Goal: Transaction & Acquisition: Subscribe to service/newsletter

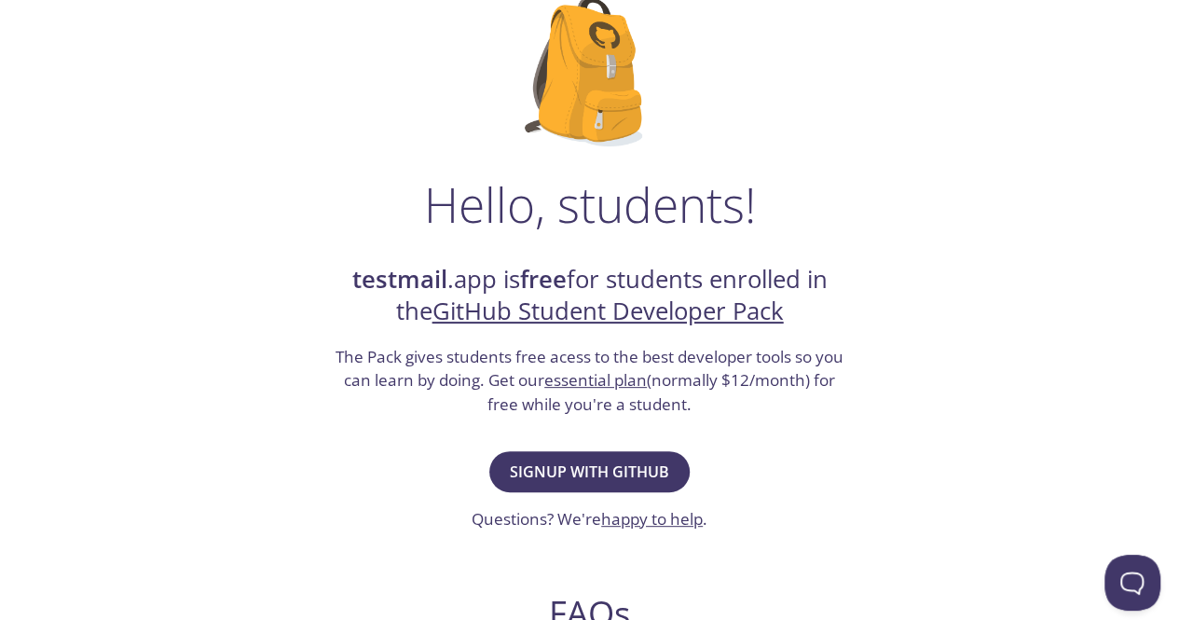
scroll to position [155, 0]
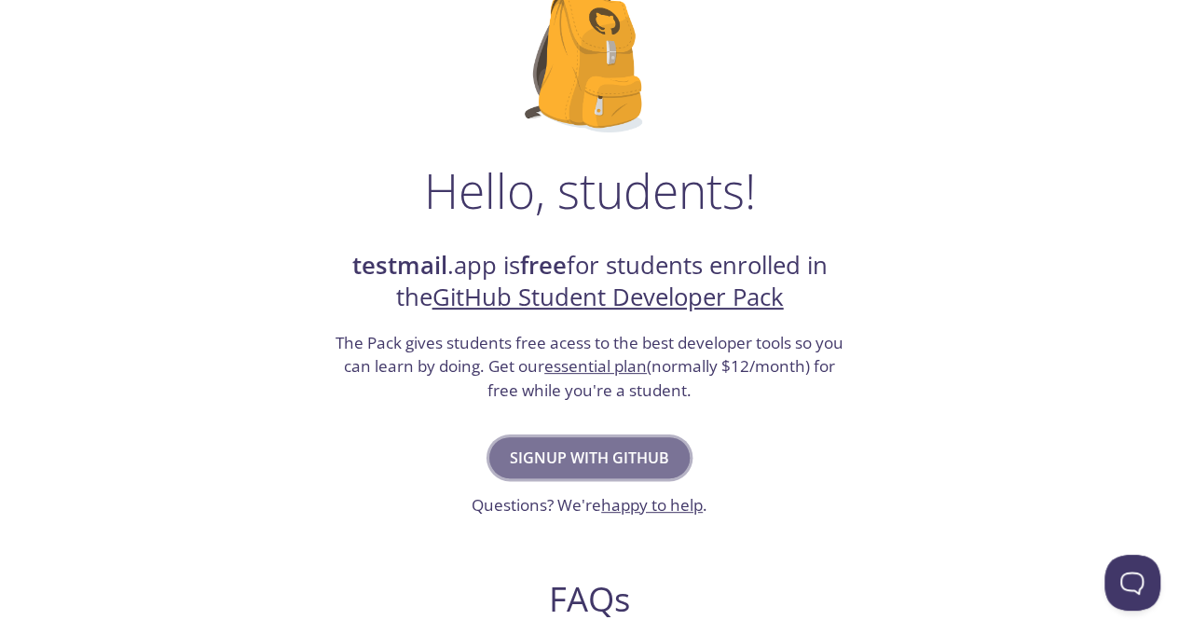
click at [602, 460] on span "Signup with GitHub" at bounding box center [589, 458] width 159 height 26
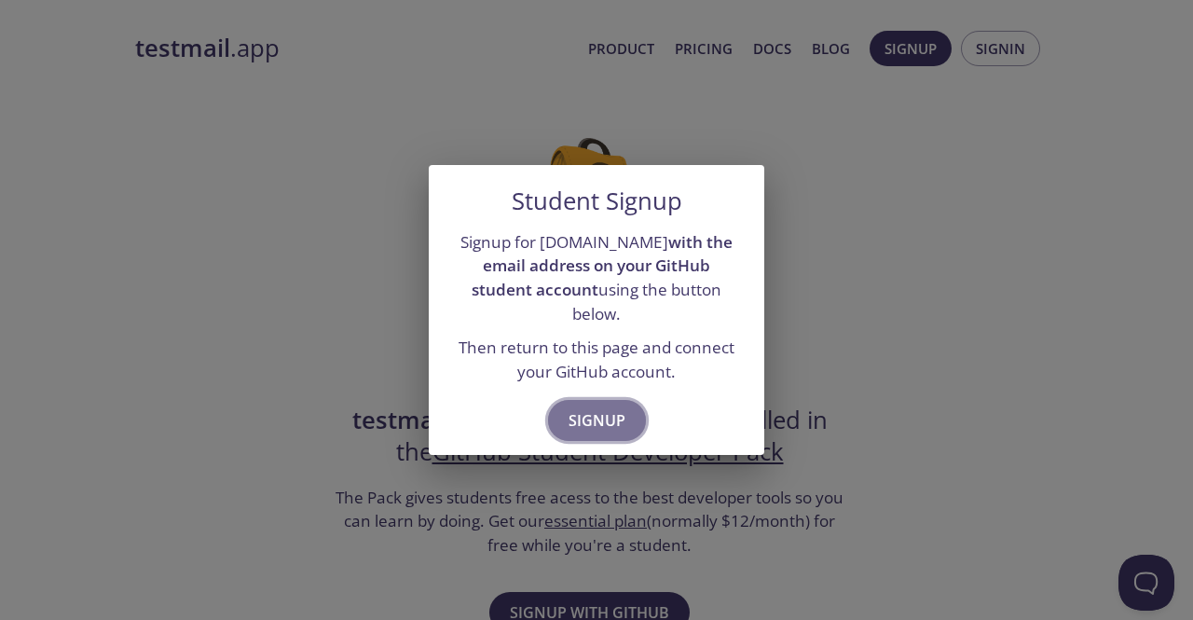
click at [578, 422] on button "Signup" at bounding box center [597, 420] width 98 height 41
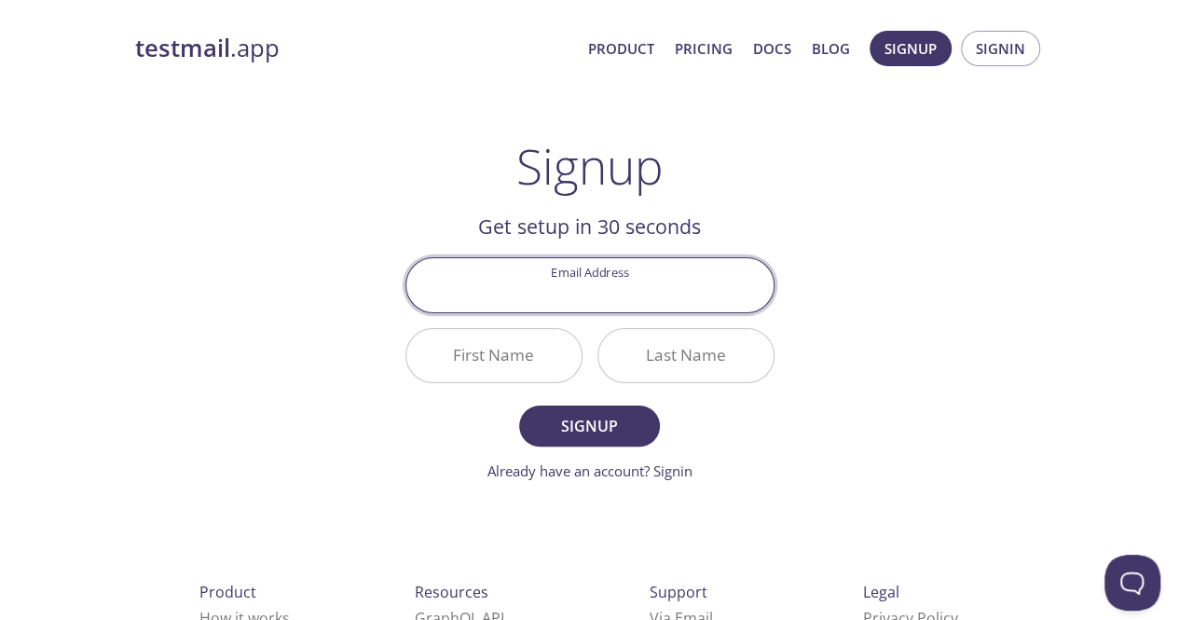
click at [624, 275] on input "Email Address" at bounding box center [589, 284] width 367 height 53
type input "singananischal@gm"
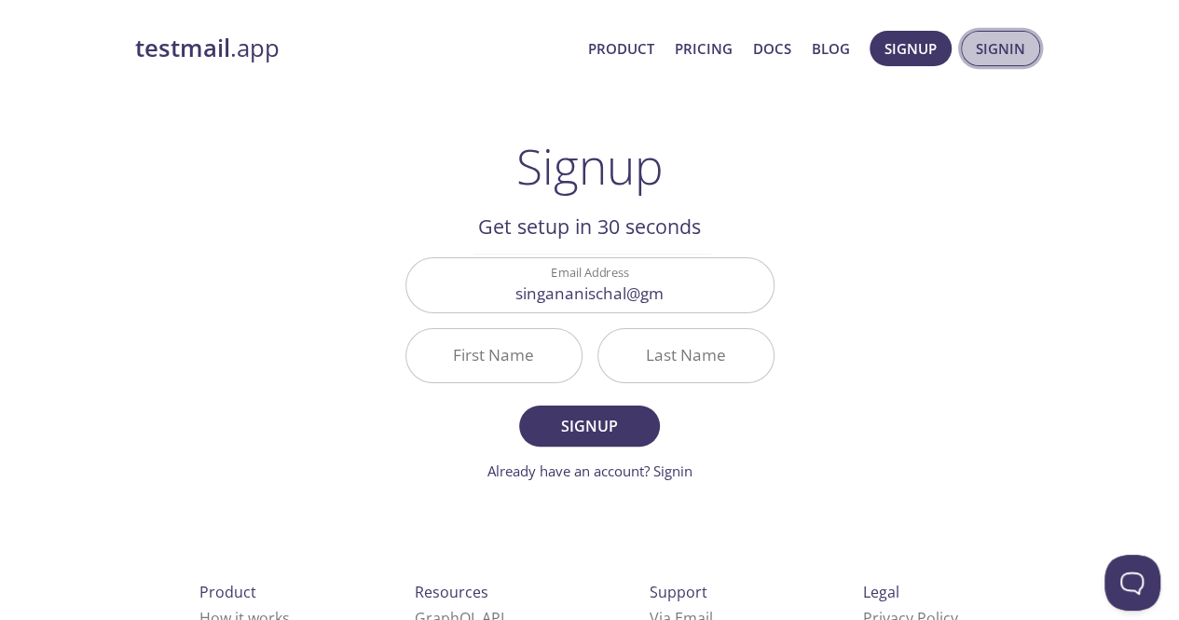
click at [982, 45] on span "Signin" at bounding box center [1000, 48] width 49 height 24
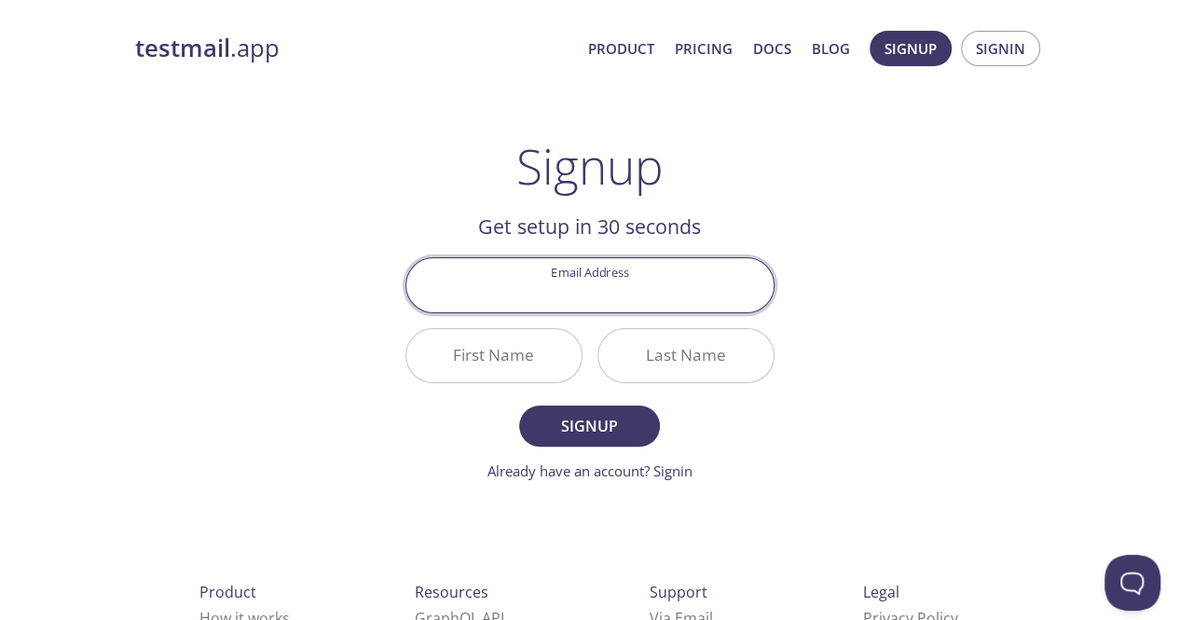
click at [604, 309] on input "Email Address" at bounding box center [589, 284] width 367 height 53
type input "[EMAIL_ADDRESS][DOMAIN_NAME]"
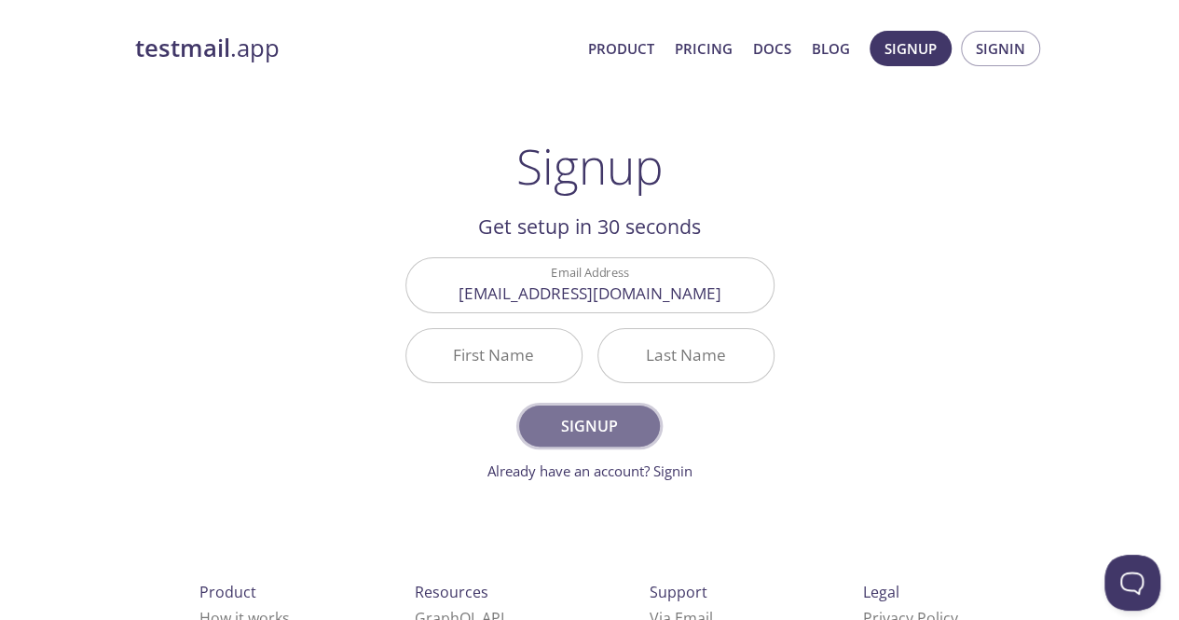
click at [615, 435] on span "Signup" at bounding box center [589, 426] width 99 height 26
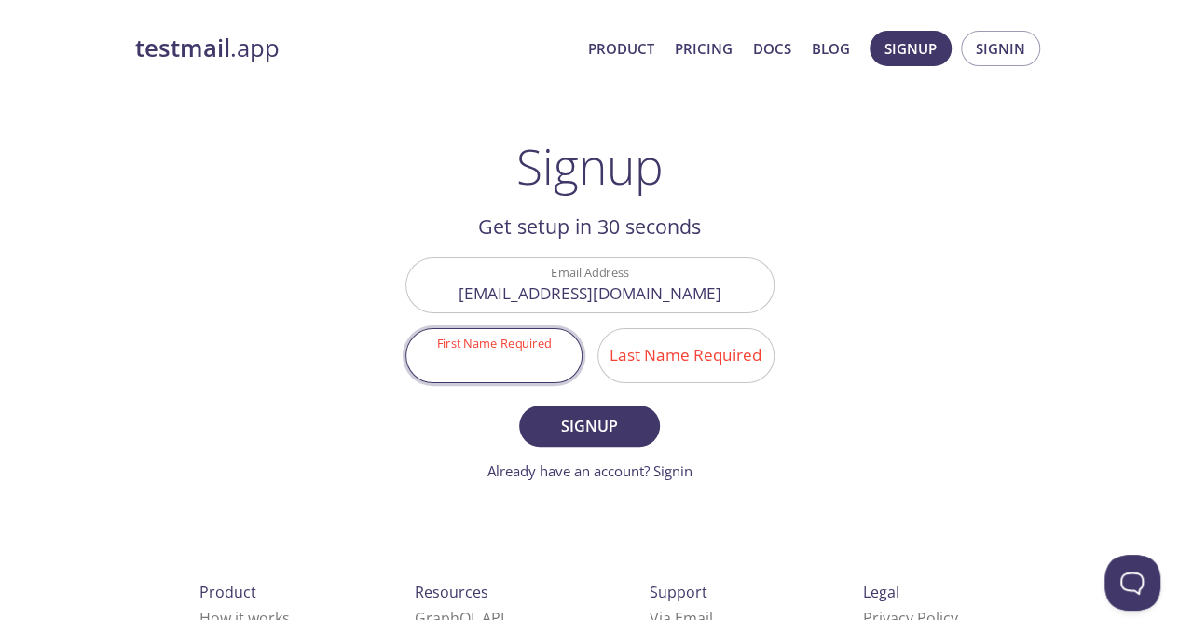
click at [549, 380] on input "First Name Required" at bounding box center [493, 355] width 175 height 53
type input "[PERSON_NAME]"
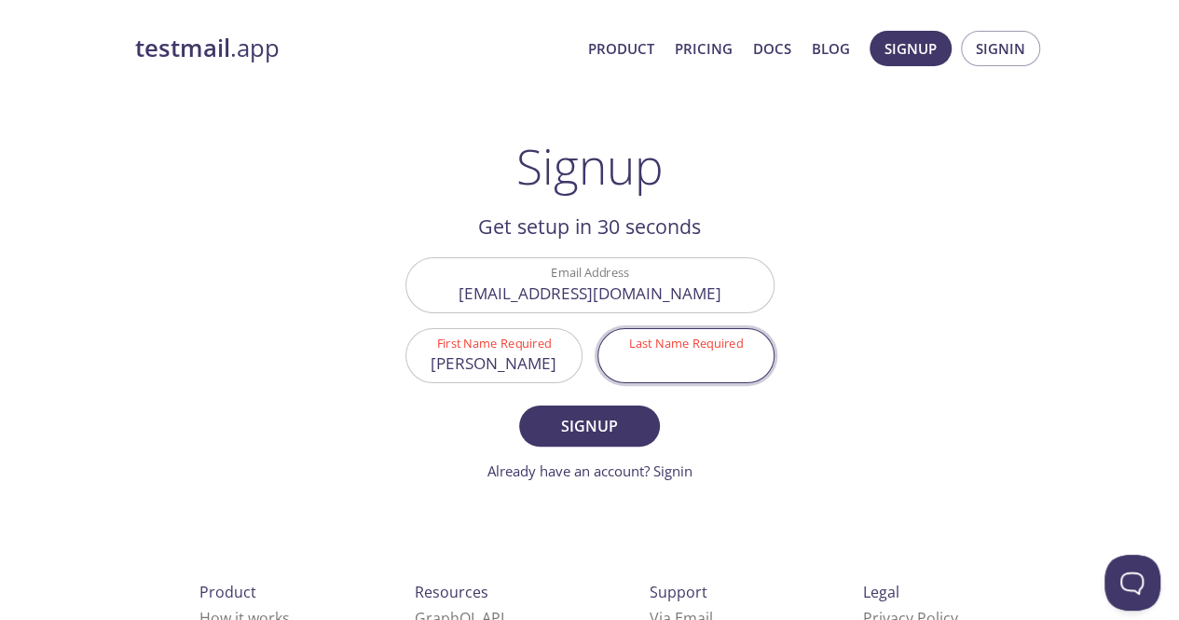
click at [701, 351] on input "Last Name Required" at bounding box center [685, 355] width 175 height 53
type input "Singana"
click at [519, 405] on button "Signup" at bounding box center [589, 425] width 140 height 41
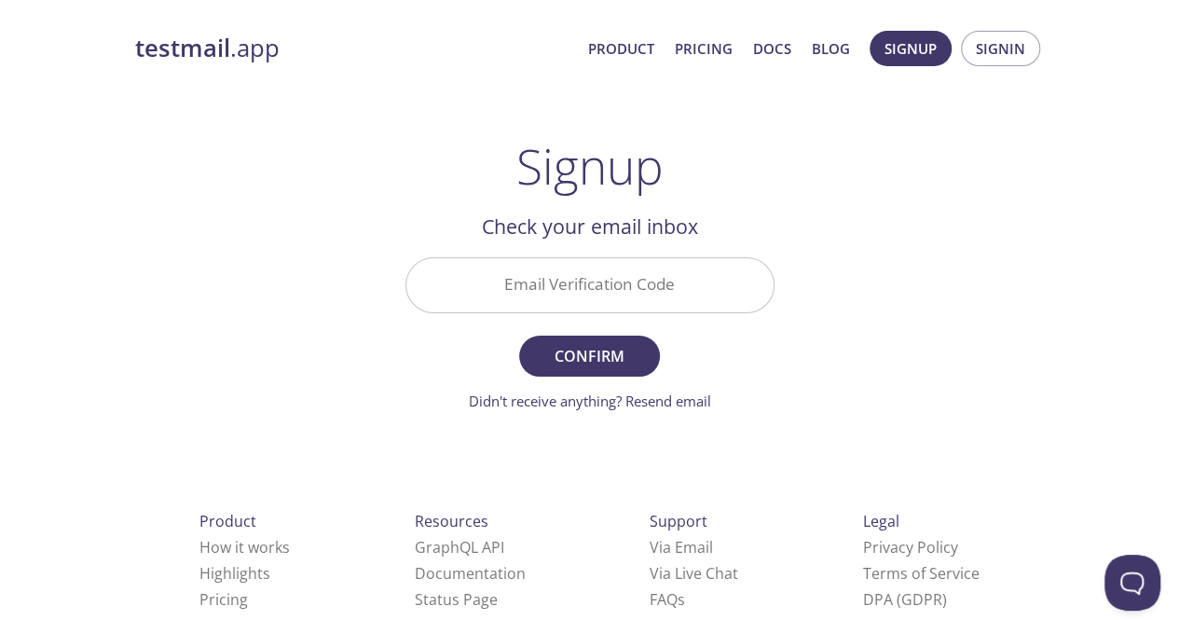
click at [582, 274] on input "Email Verification Code" at bounding box center [589, 284] width 367 height 53
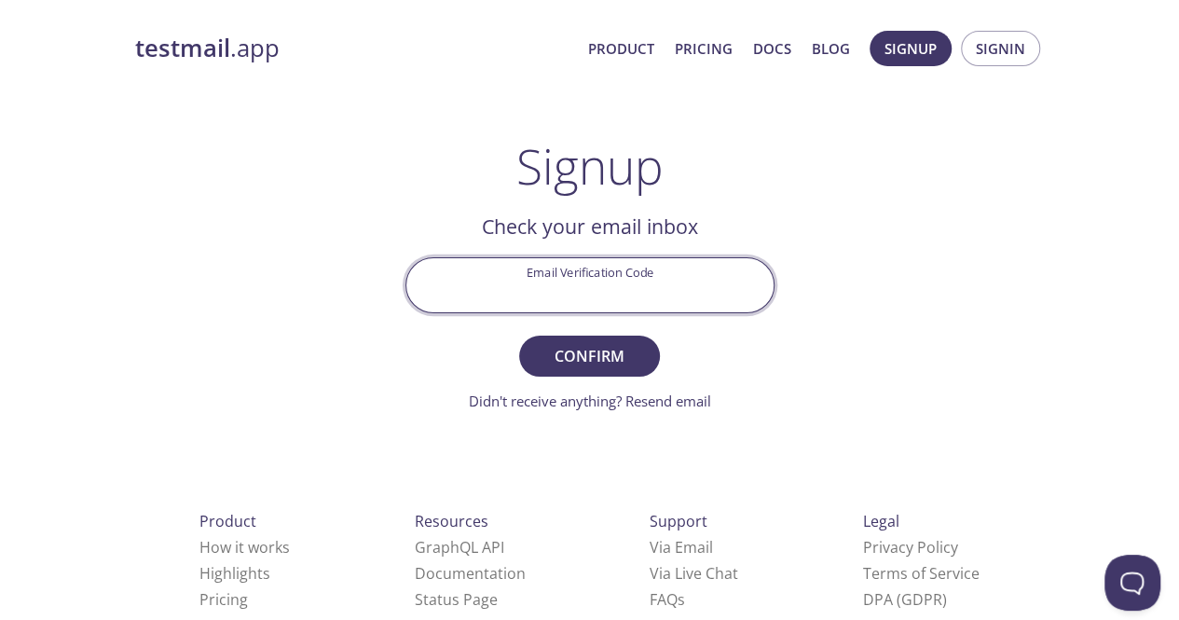
type input "v"
paste input "T9F61QL"
type input "T9F61QL"
click at [519, 336] on button "Confirm" at bounding box center [589, 356] width 140 height 41
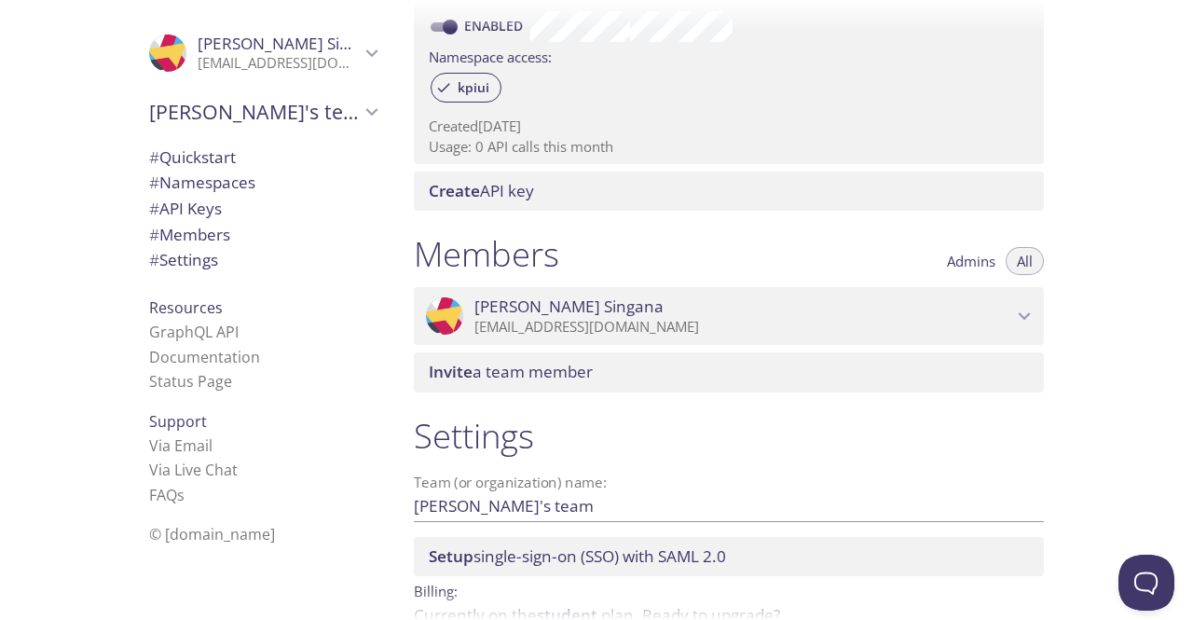
scroll to position [705, 0]
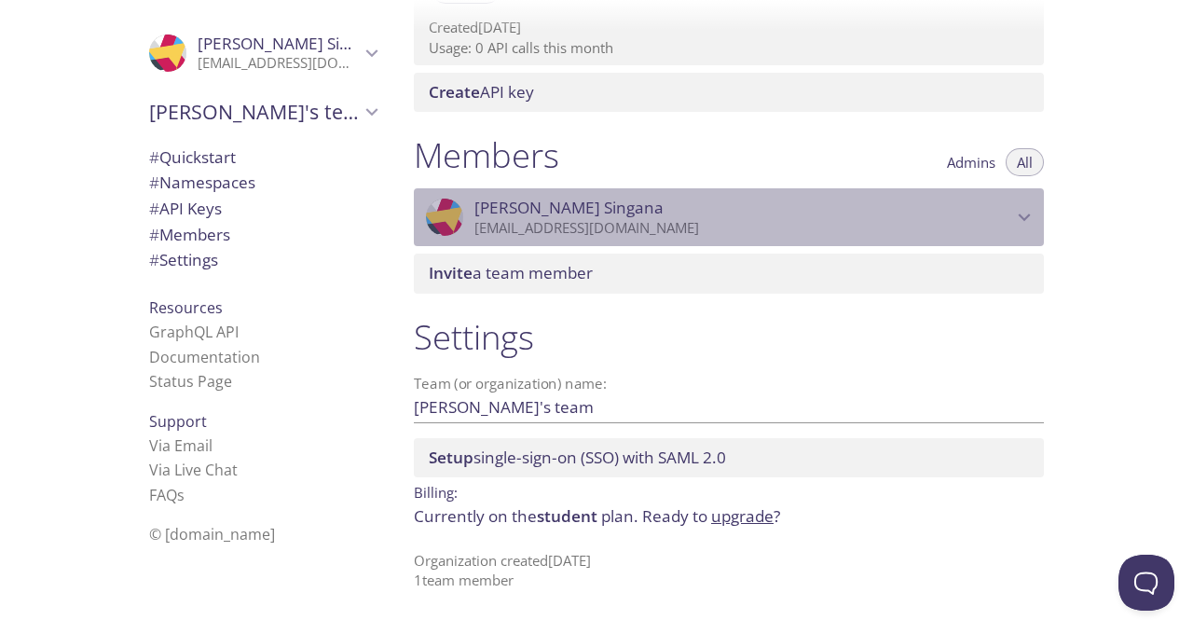
click at [1027, 221] on icon "Nischal Singana" at bounding box center [1024, 217] width 24 height 24
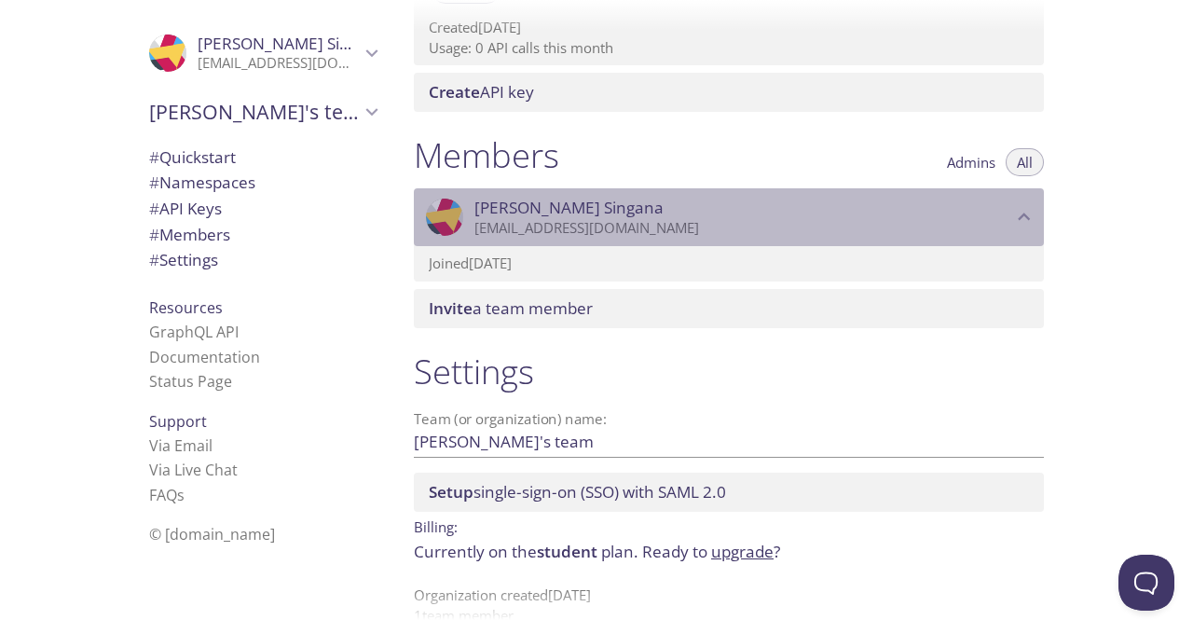
click at [1027, 221] on icon "Nischal Singana" at bounding box center [1024, 217] width 24 height 24
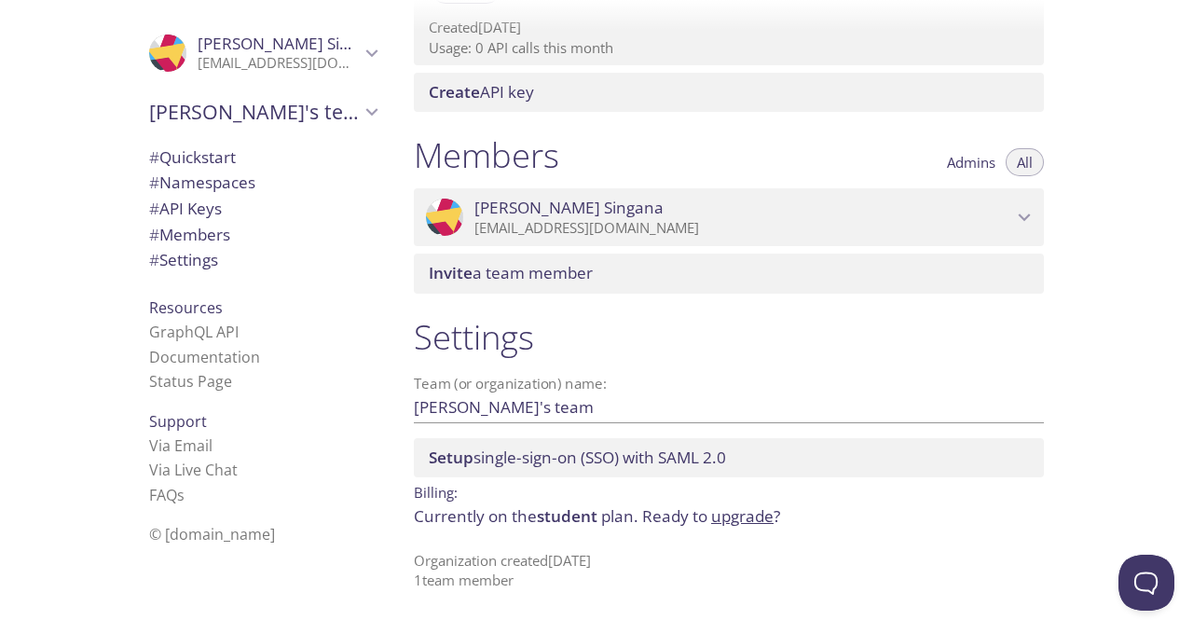
scroll to position [0, 0]
